Goal: Task Accomplishment & Management: Use online tool/utility

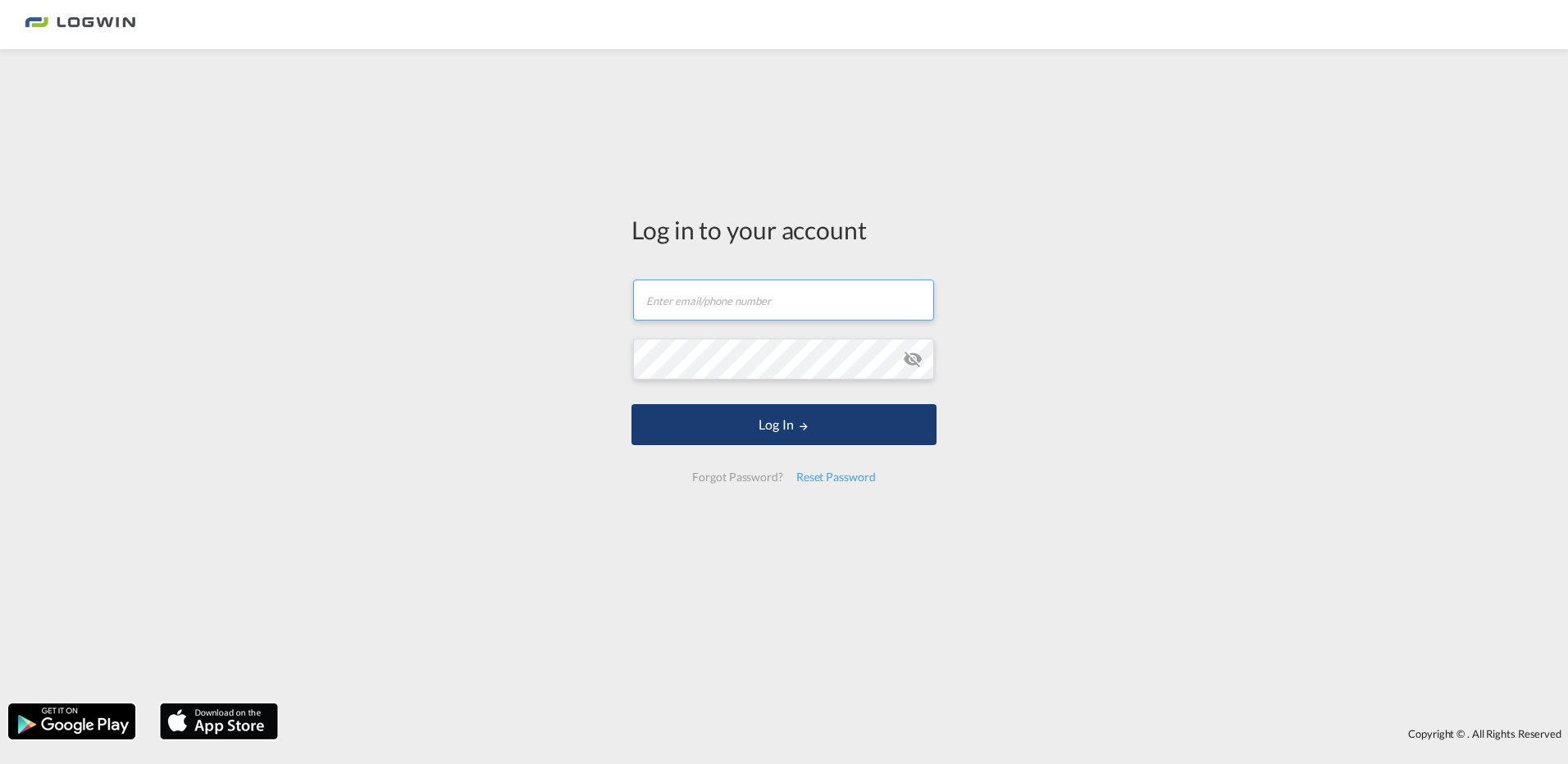
type input "[PERSON_NAME][EMAIL_ADDRESS][DOMAIN_NAME]"
click at [805, 426] on md-icon "LOGIN" at bounding box center [804, 426] width 12 height 12
